Goal: Information Seeking & Learning: Learn about a topic

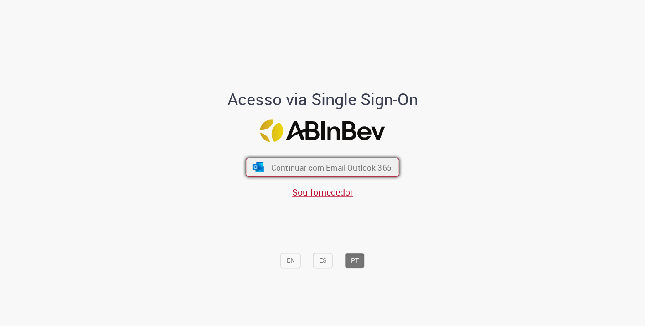
click at [276, 160] on button "Continuar com Email Outlook 365" at bounding box center [323, 167] width 154 height 19
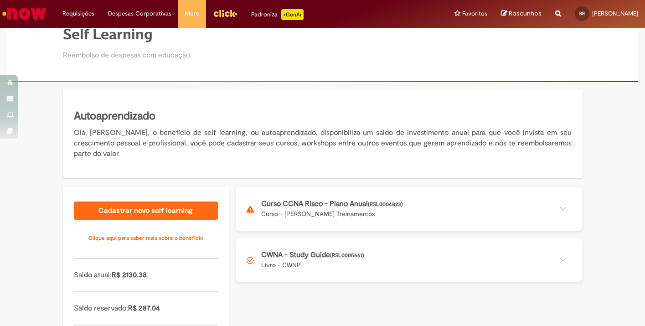
scroll to position [41, 0]
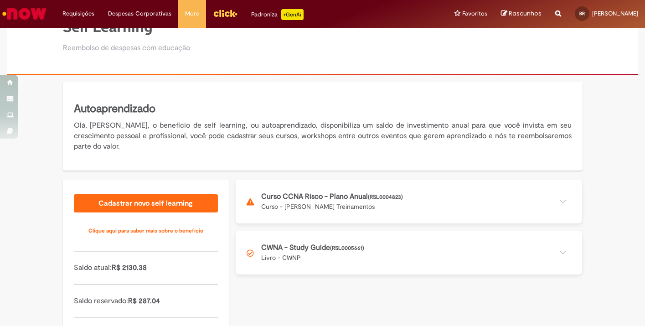
click at [294, 205] on button at bounding box center [409, 202] width 347 height 44
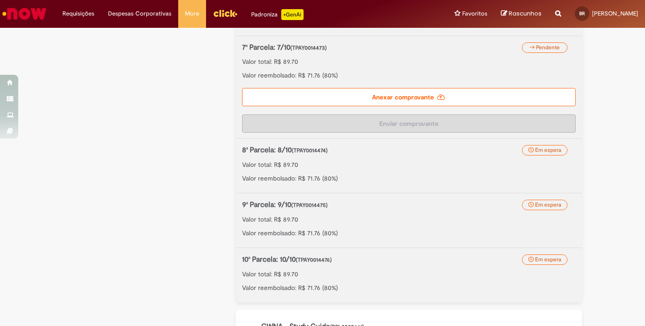
scroll to position [592, 0]
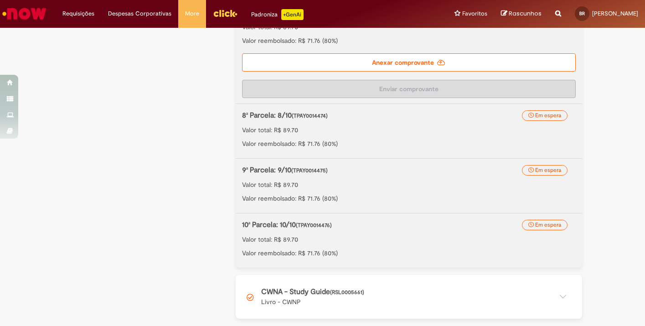
click at [334, 291] on button at bounding box center [409, 297] width 347 height 44
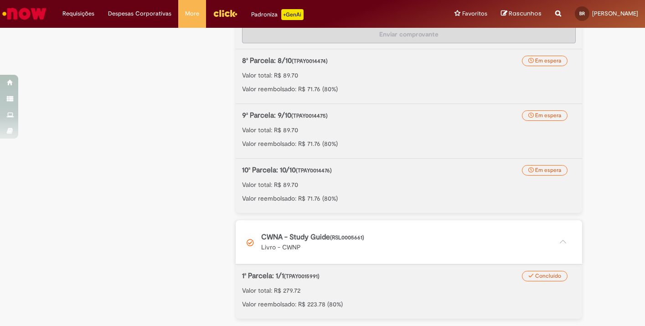
click at [340, 247] on button at bounding box center [409, 242] width 347 height 44
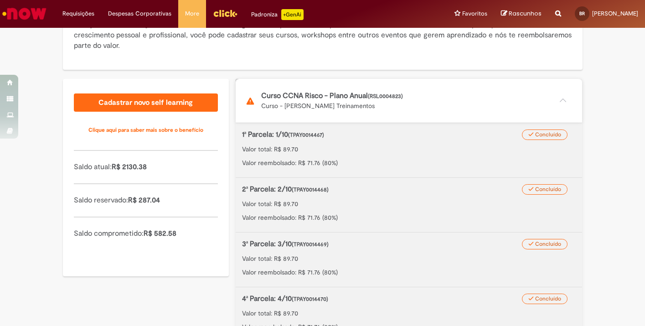
scroll to position [0, 0]
